Goal: Task Accomplishment & Management: Manage account settings

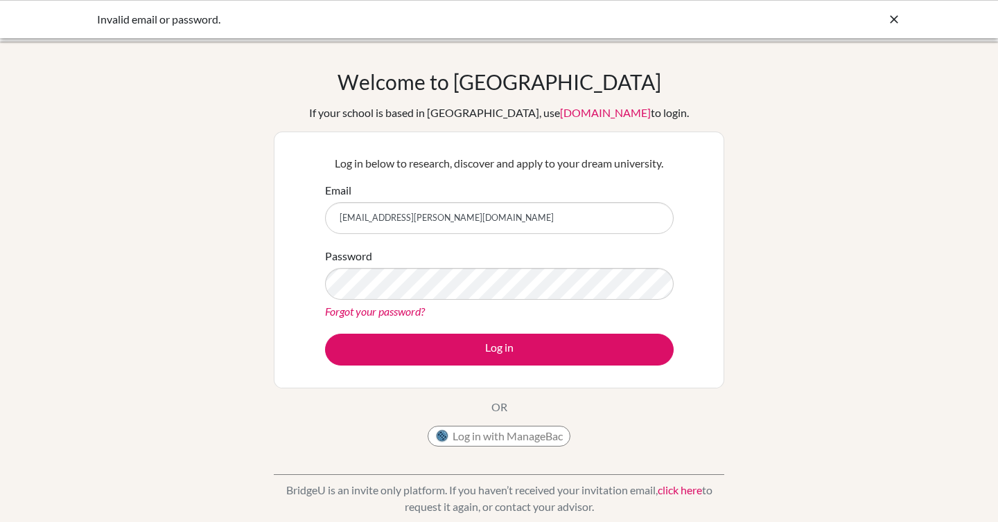
drag, startPoint x: 525, startPoint y: 217, endPoint x: 303, endPoint y: 221, distance: 222.5
click at [303, 221] on div "Log in below to research, discover and apply to your dream university. Email ag…" at bounding box center [499, 260] width 450 height 257
type input "\"
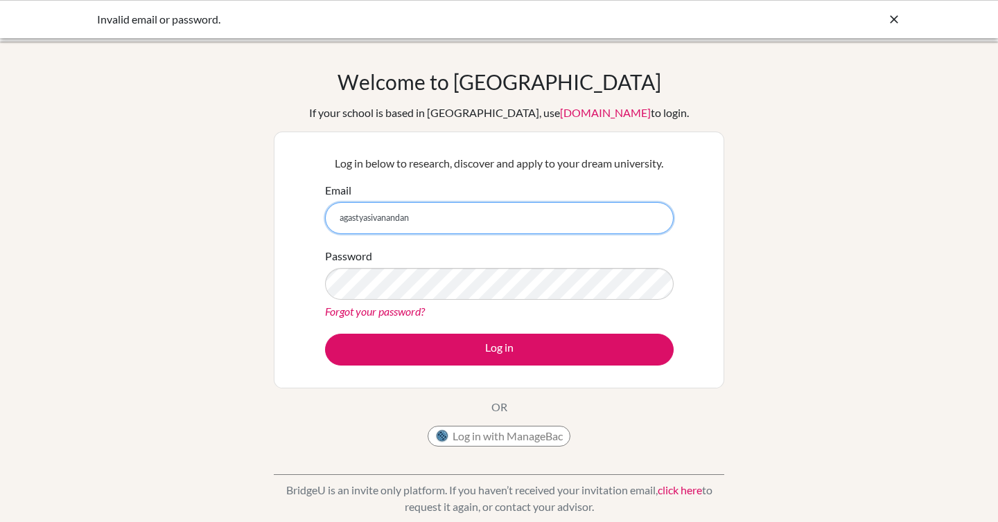
click at [423, 221] on input "agastyasivanandan" at bounding box center [499, 218] width 349 height 32
type input "[EMAIL_ADDRESS]"
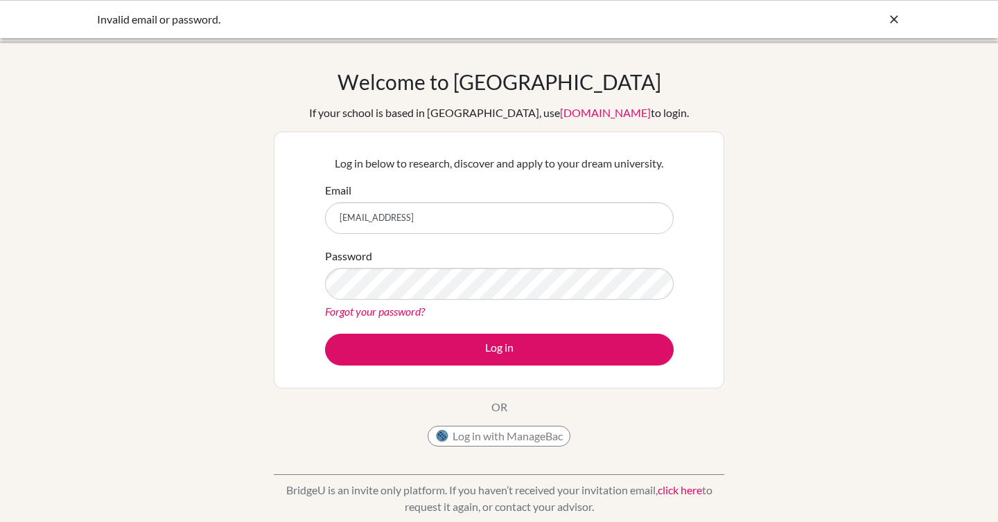
click at [336, 320] on form "Email agastyasivanandan2007@gmail.con Password Forgot your password? Log in" at bounding box center [499, 274] width 349 height 184
click at [334, 317] on link "Forgot your password?" at bounding box center [375, 311] width 100 height 13
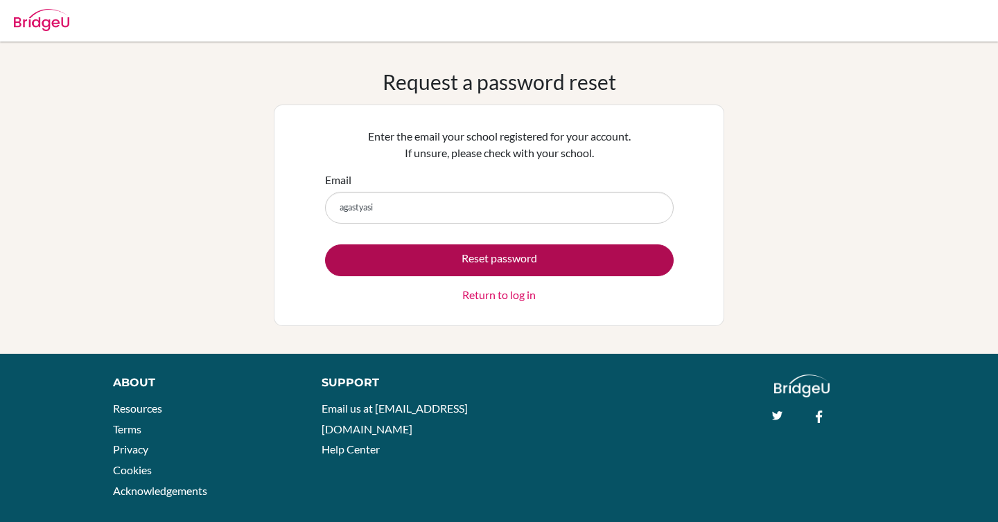
type input "[EMAIL_ADDRESS]"
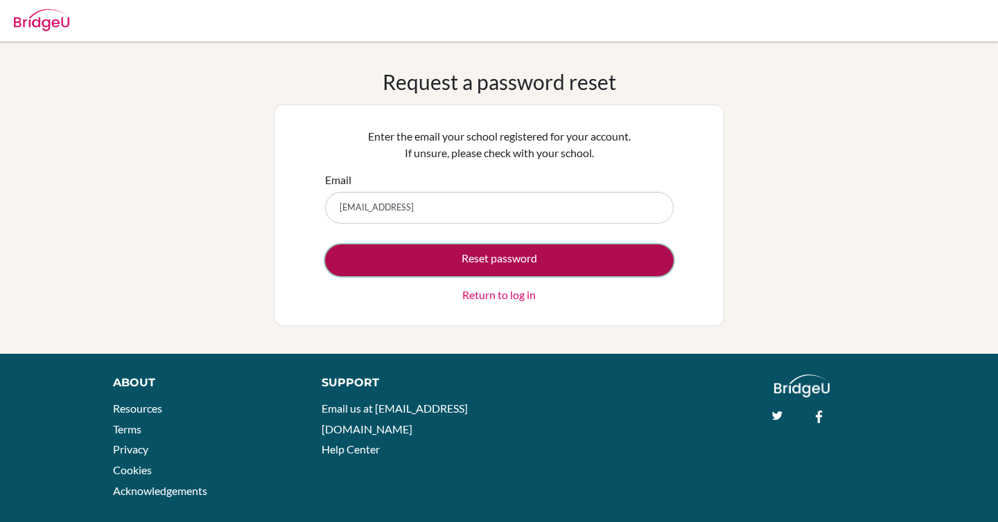
click at [456, 261] on button "Reset password" at bounding box center [499, 261] width 349 height 32
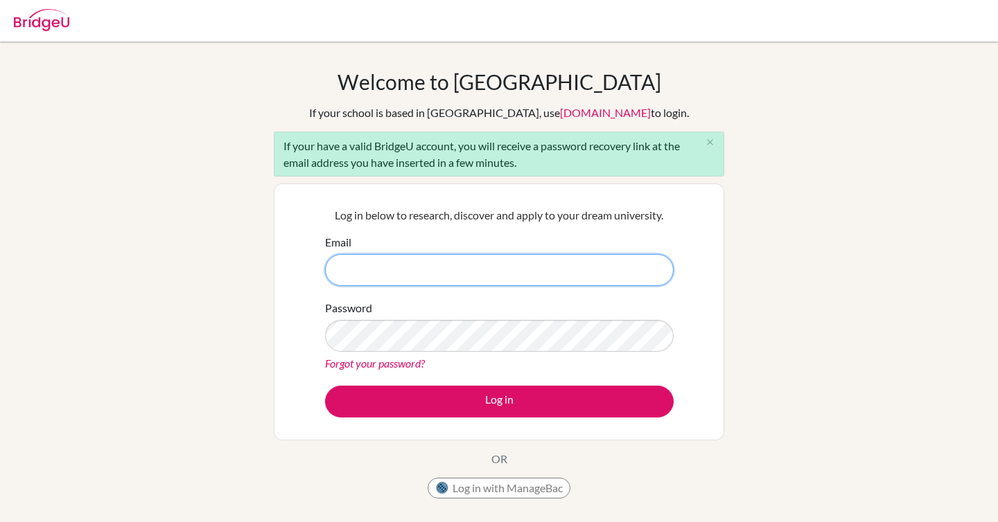
type input "agastya.sivanandan@inventureacademy.com"
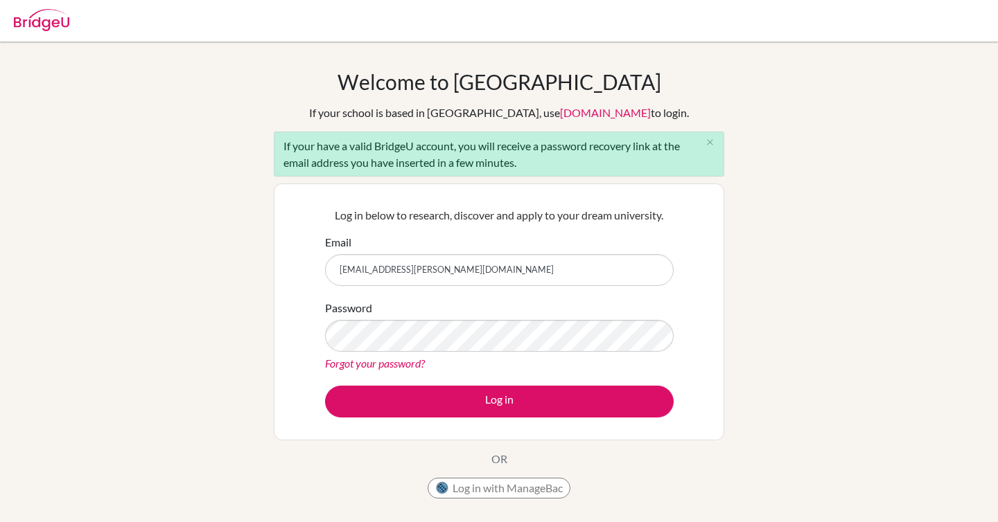
click at [572, 281] on input "agastya.sivanandan@inventureacademy.com" at bounding box center [499, 270] width 349 height 32
